Goal: Task Accomplishment & Management: Complete application form

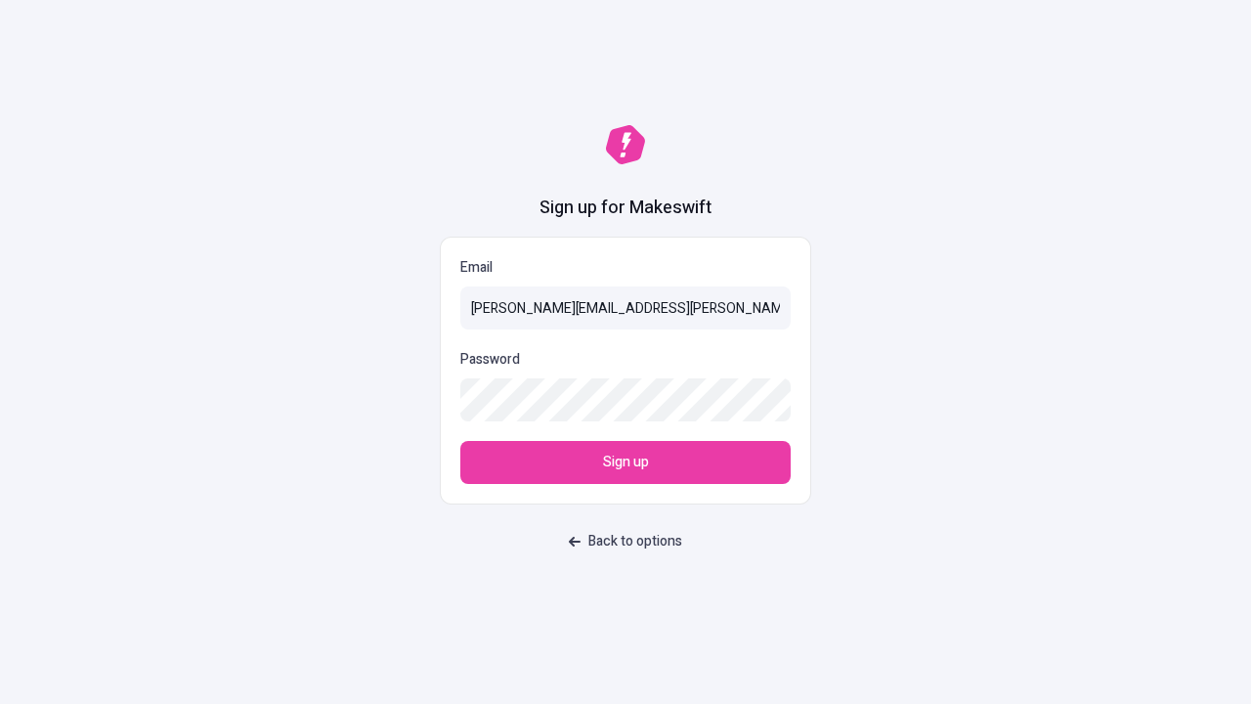
type input "[PERSON_NAME][EMAIL_ADDRESS][PERSON_NAME][DOMAIN_NAME]"
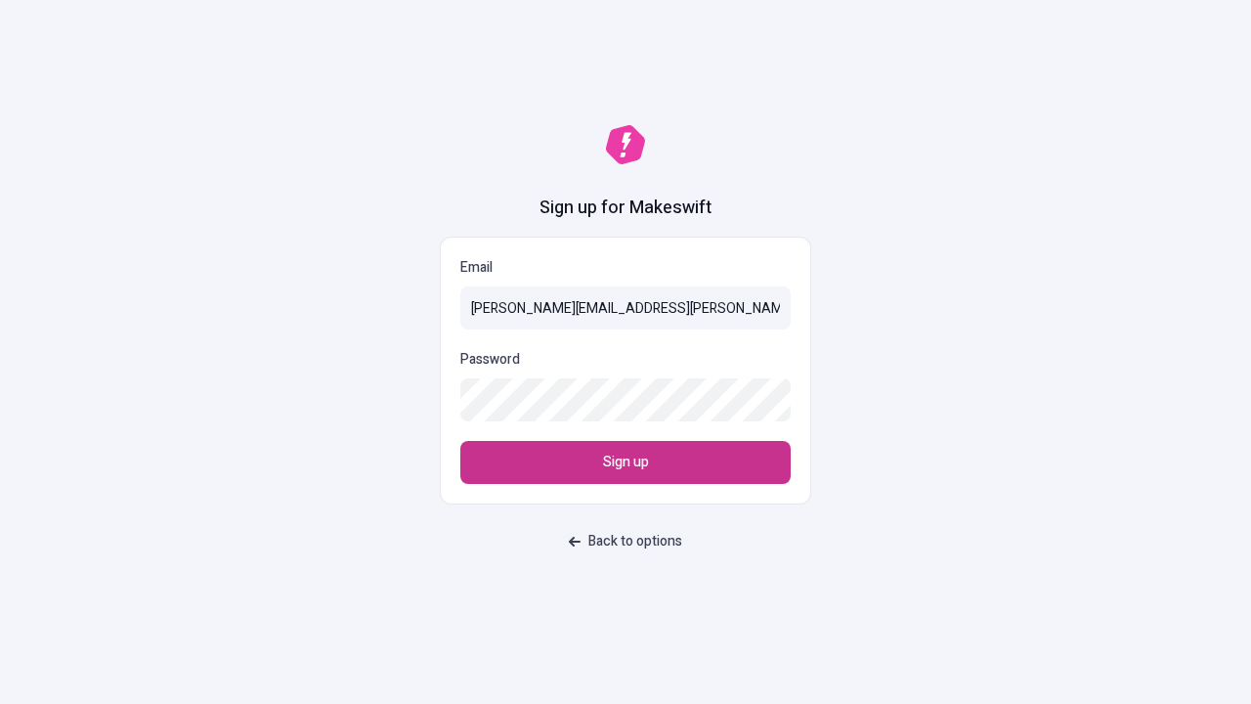
click at [626, 462] on span "Sign up" at bounding box center [626, 463] width 46 height 22
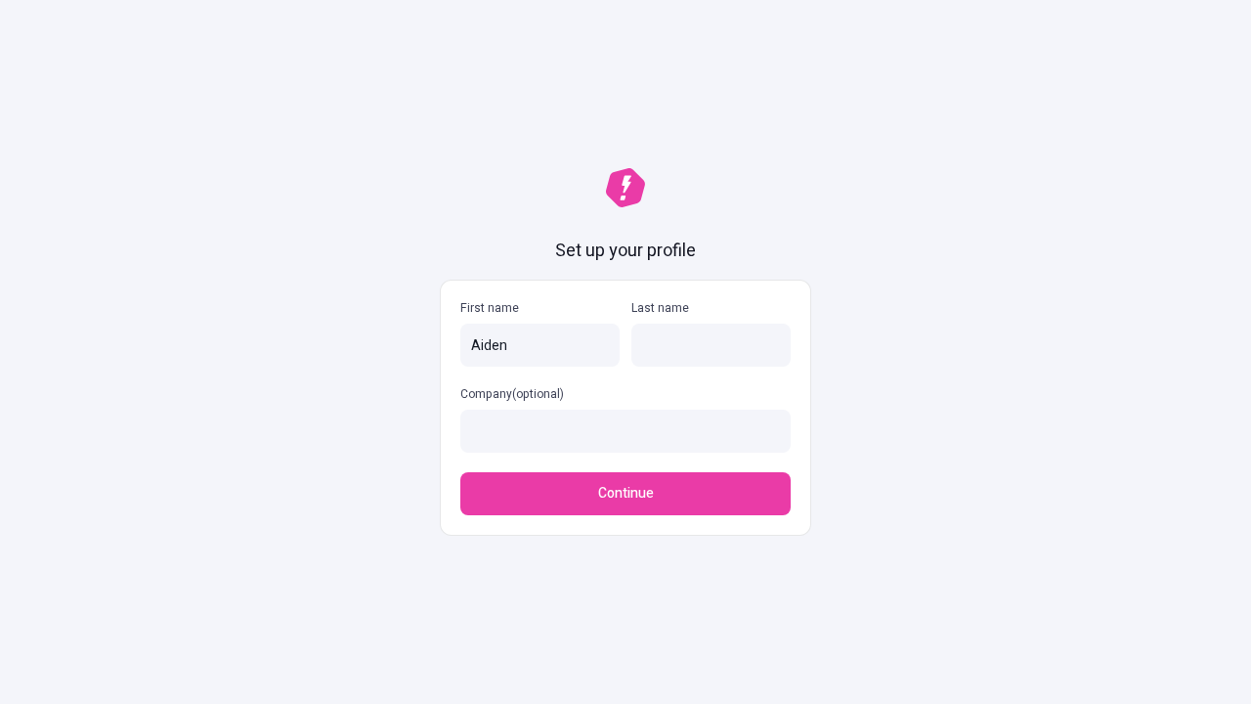
type input "Aiden"
type input "Nicolas"
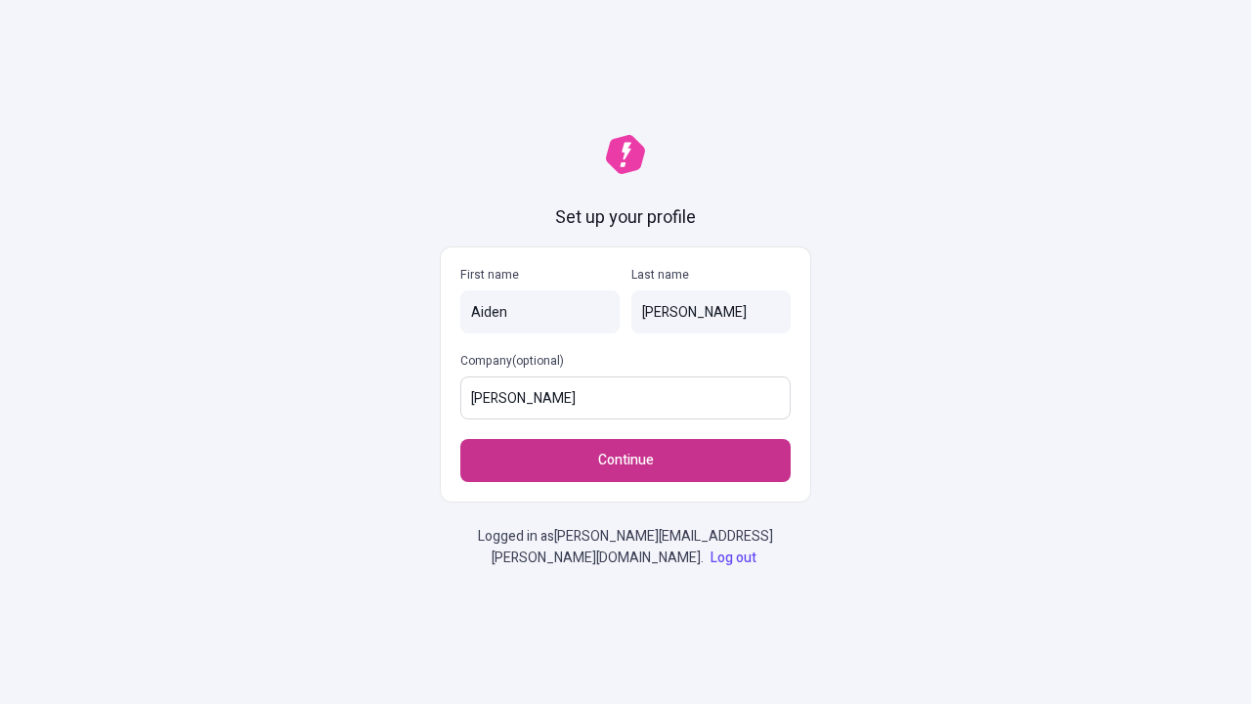
type input "Wolf - O'Keefe"
click at [626, 460] on span "Continue" at bounding box center [626, 461] width 56 height 22
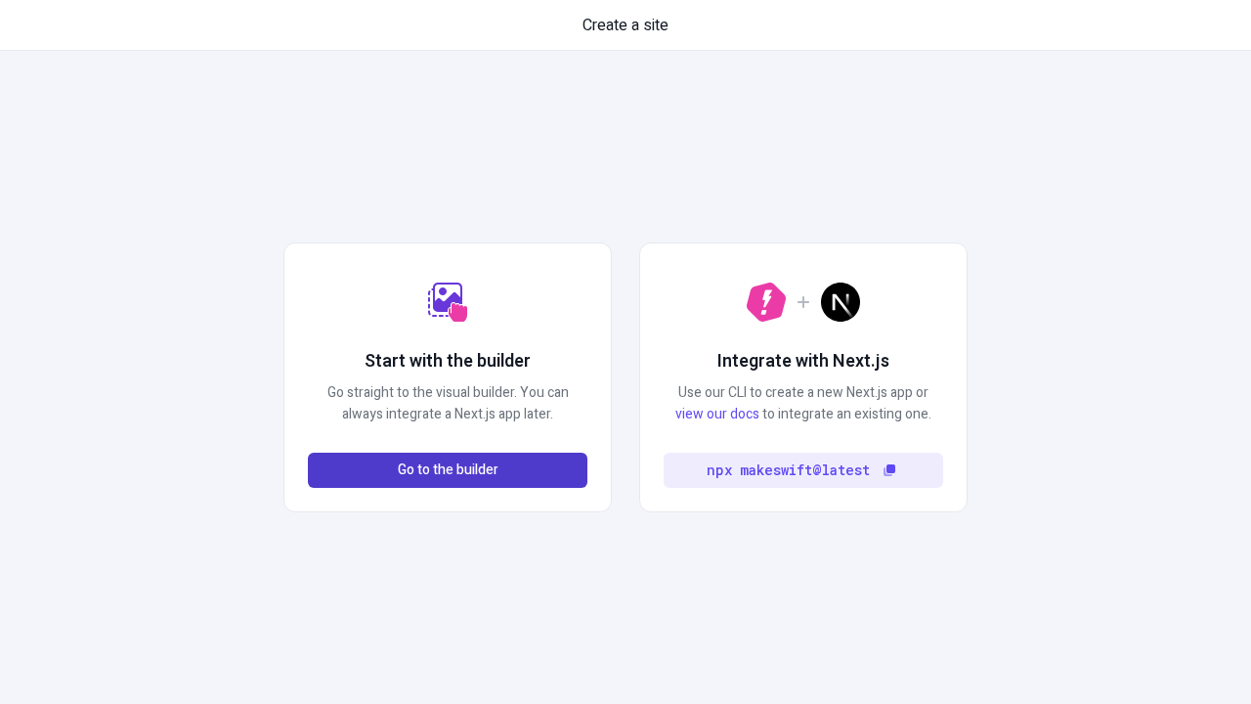
click at [448, 470] on span "Go to the builder" at bounding box center [448, 470] width 101 height 22
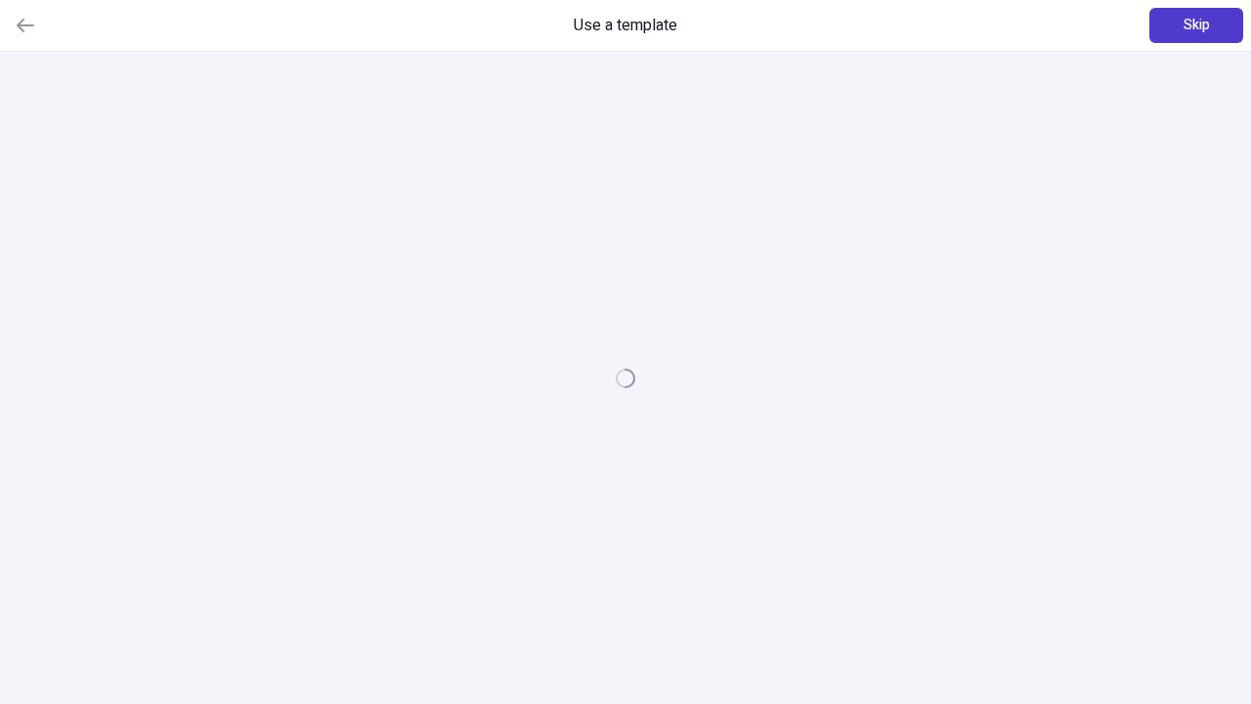
click at [1196, 25] on span "Skip" at bounding box center [1197, 26] width 26 height 22
